Goal: Task Accomplishment & Management: Manage account settings

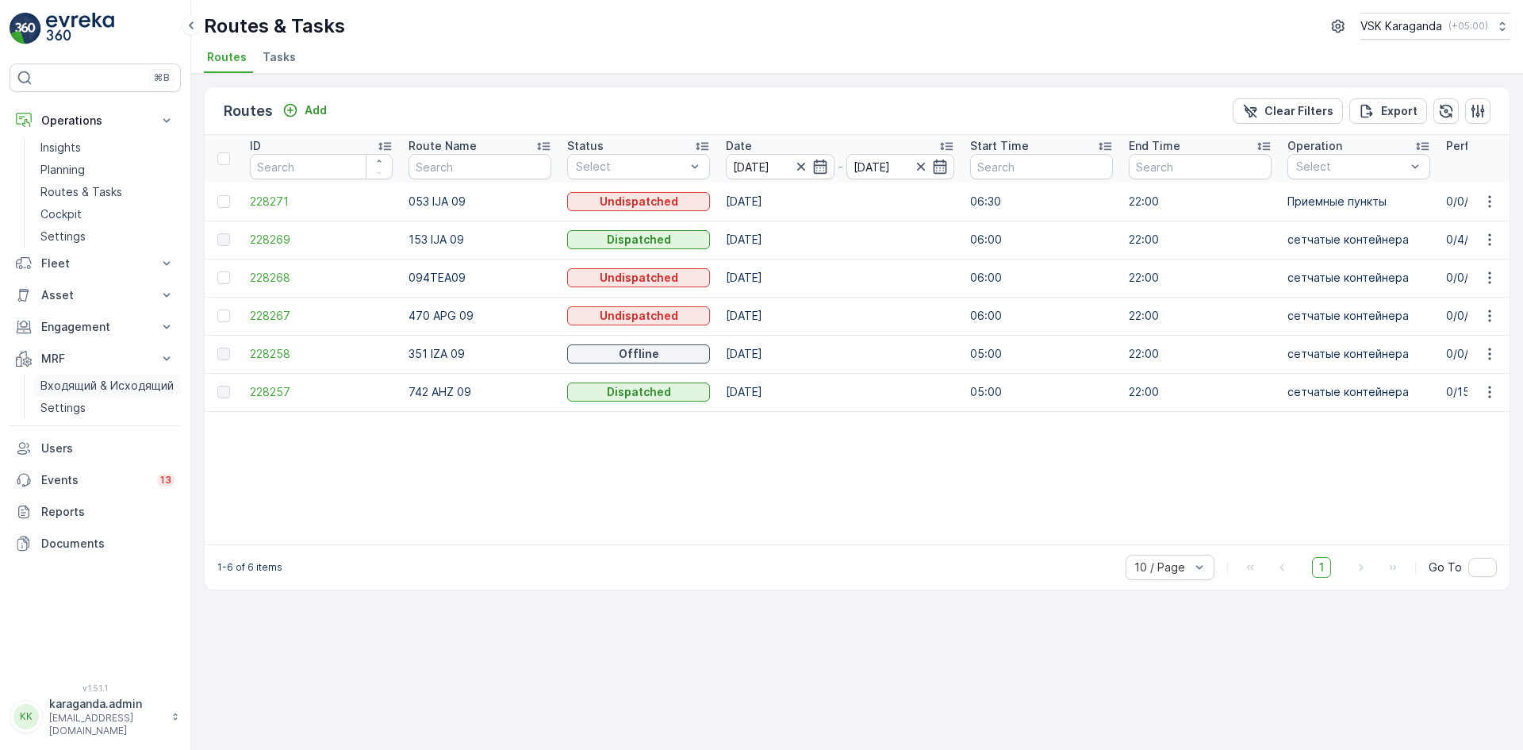
click at [52, 383] on p "Входящий & Исходящий" at bounding box center [106, 386] width 133 height 16
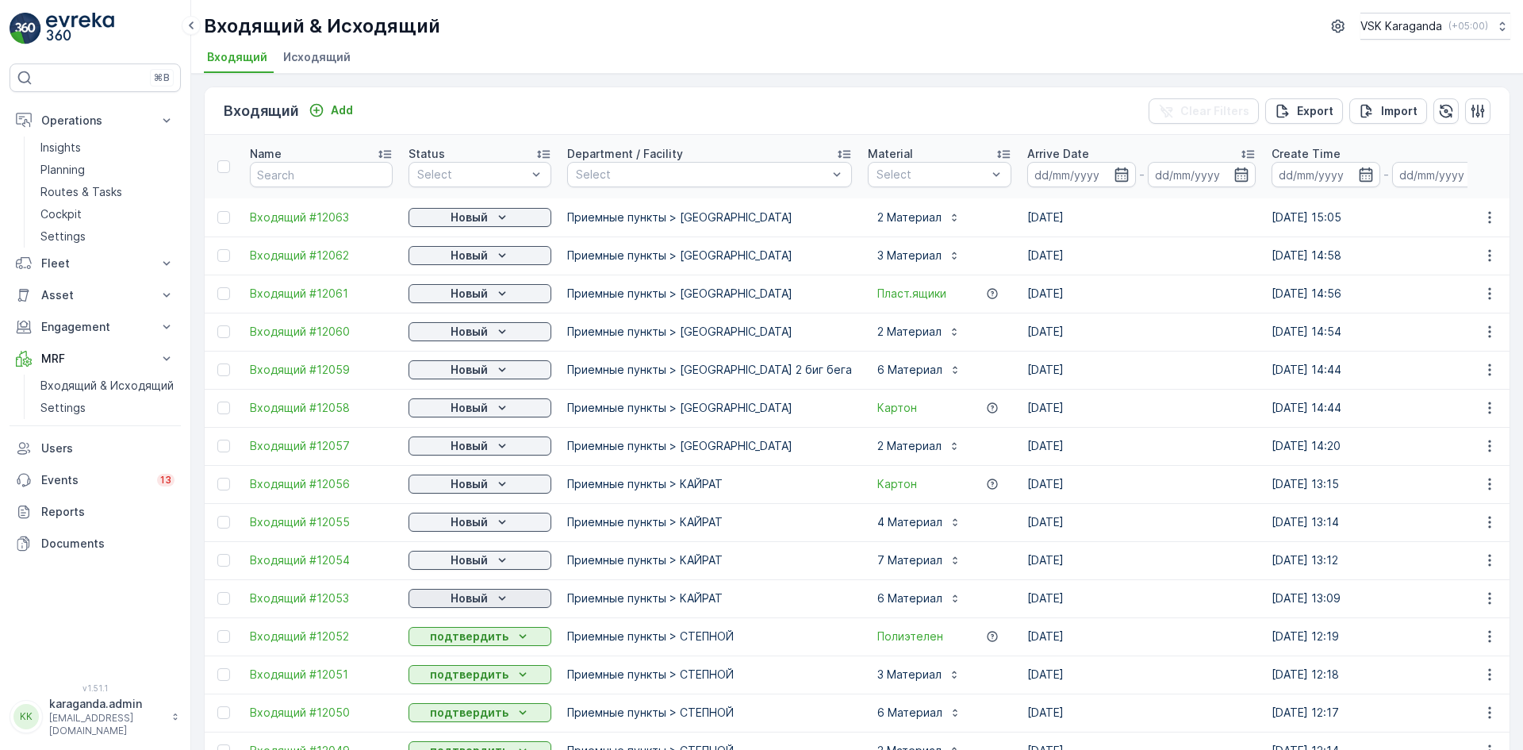
click at [479, 593] on p "Новый" at bounding box center [469, 598] width 37 height 16
click at [470, 643] on span "подтвердить" at bounding box center [454, 644] width 73 height 16
click at [474, 547] on td "Новый" at bounding box center [480, 560] width 159 height 38
click at [470, 559] on p "Новый" at bounding box center [469, 560] width 37 height 16
click at [466, 602] on span "подтвердить" at bounding box center [454, 606] width 73 height 16
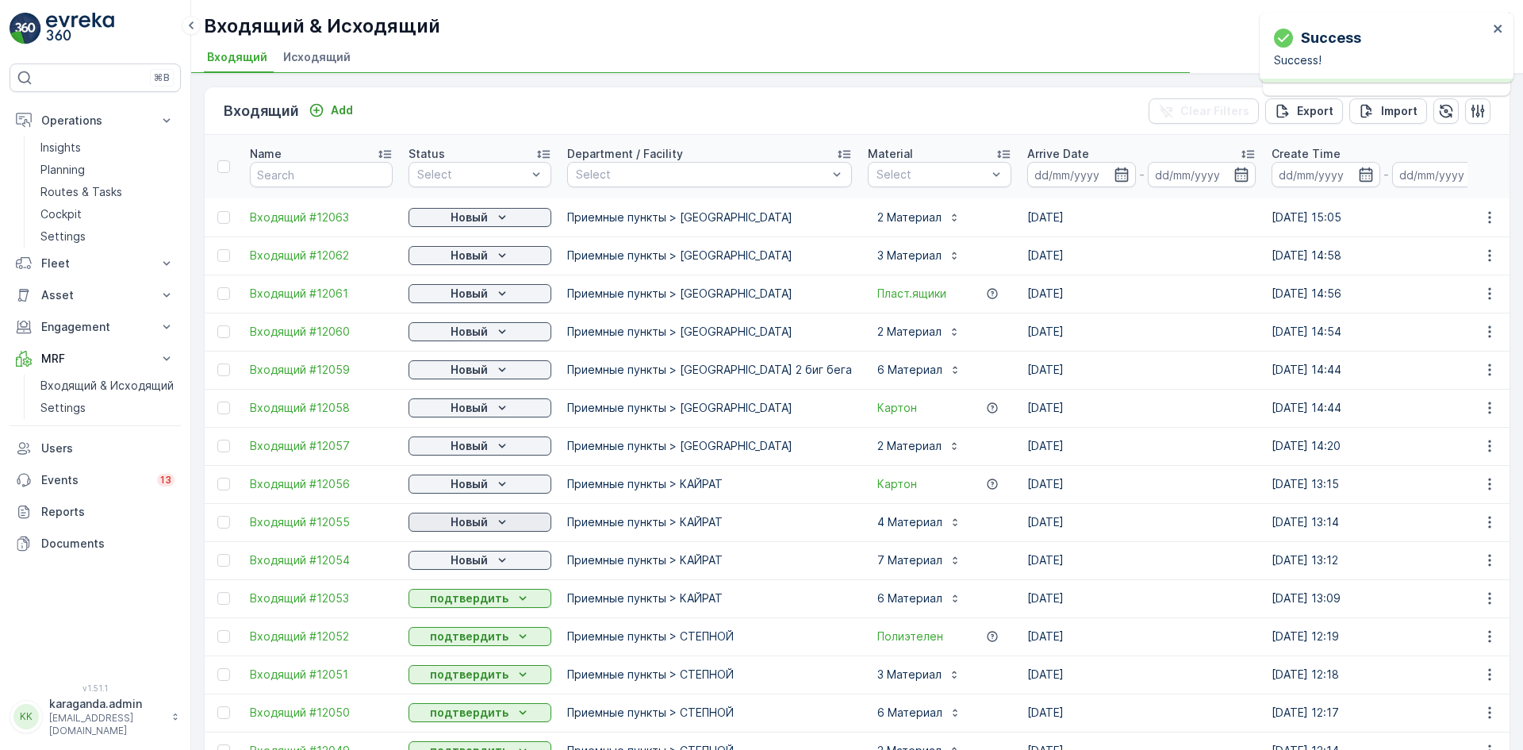
click at [464, 519] on p "Новый" at bounding box center [469, 522] width 37 height 16
click at [454, 566] on span "подтвердить" at bounding box center [454, 568] width 73 height 16
click at [474, 483] on p "Новый" at bounding box center [469, 484] width 37 height 16
click at [457, 530] on span "подтвердить" at bounding box center [454, 530] width 73 height 16
click at [472, 447] on p "Новый" at bounding box center [469, 446] width 37 height 16
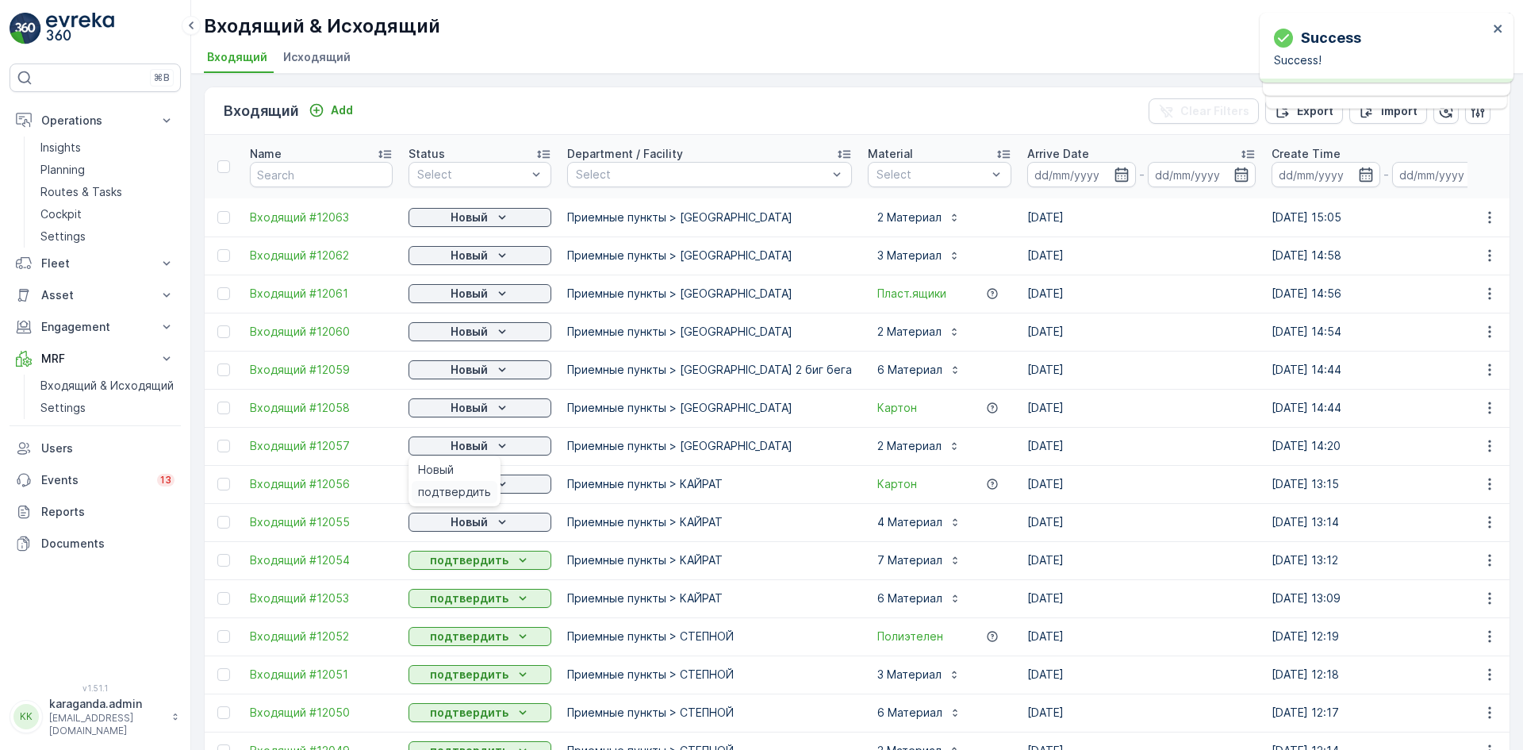
click at [466, 491] on span "подтвердить" at bounding box center [454, 492] width 73 height 16
click at [473, 408] on p "Новый" at bounding box center [469, 408] width 37 height 16
click at [462, 456] on span "подтвердить" at bounding box center [454, 454] width 73 height 16
click at [480, 326] on p "Новый" at bounding box center [469, 332] width 37 height 16
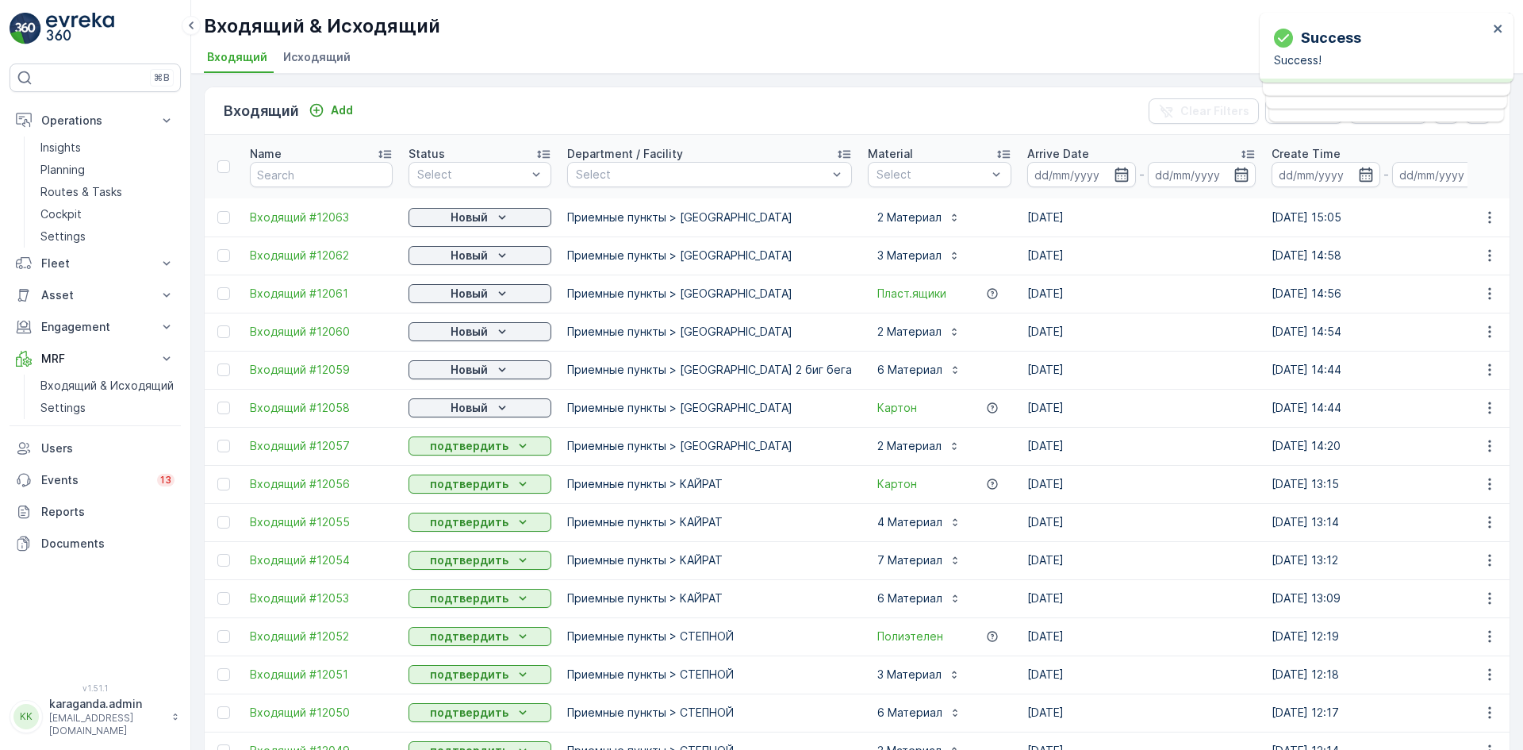
click at [463, 374] on p "Новый" at bounding box center [469, 370] width 37 height 16
click at [469, 297] on p "Новый" at bounding box center [469, 294] width 37 height 16
click at [463, 341] on span "подтвердить" at bounding box center [454, 340] width 73 height 16
click at [478, 259] on p "Новый" at bounding box center [469, 255] width 37 height 16
click at [468, 302] on span "подтвердить" at bounding box center [454, 301] width 73 height 16
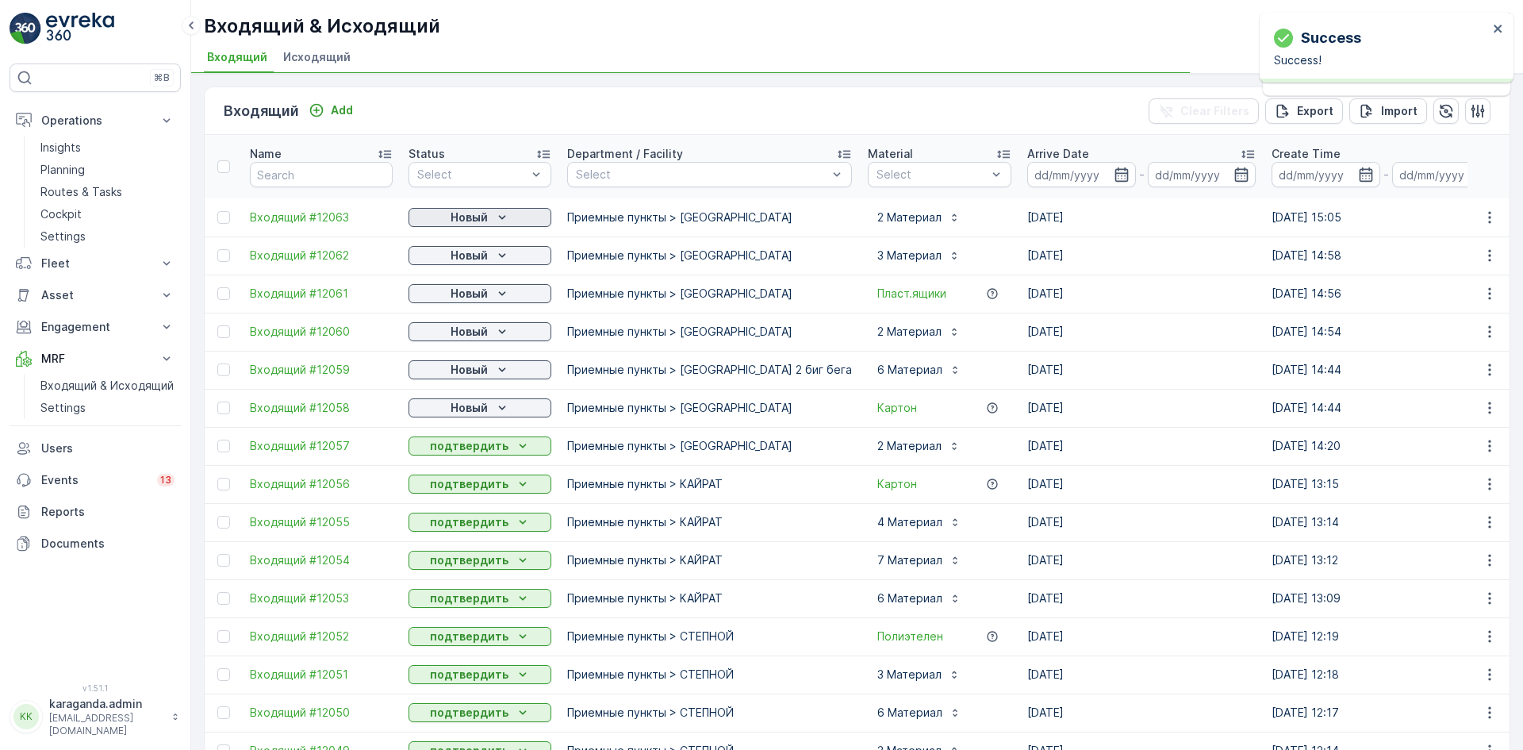
click at [476, 213] on p "Новый" at bounding box center [469, 217] width 37 height 16
click at [443, 216] on div "Новый" at bounding box center [480, 217] width 130 height 16
click at [446, 259] on span "подтвердить" at bounding box center [454, 263] width 73 height 16
click at [458, 257] on p "Новый" at bounding box center [469, 255] width 37 height 16
click at [460, 291] on div "подтвердить" at bounding box center [455, 301] width 86 height 22
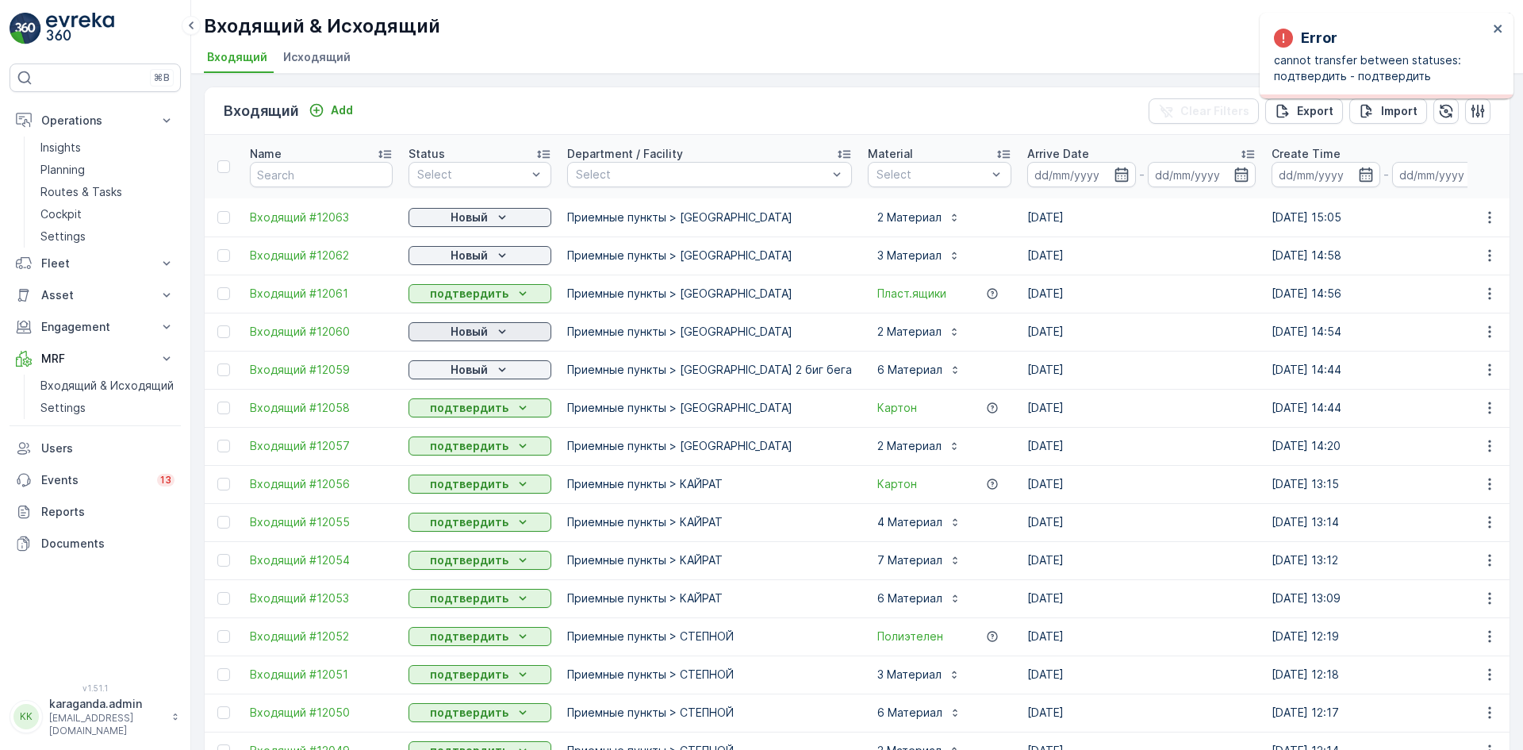
click at [478, 330] on p "Новый" at bounding box center [469, 332] width 37 height 16
click at [485, 371] on p "Новый" at bounding box center [469, 370] width 37 height 16
click at [481, 413] on span "подтвердить" at bounding box center [454, 416] width 73 height 16
